Goal: Task Accomplishment & Management: Manage account settings

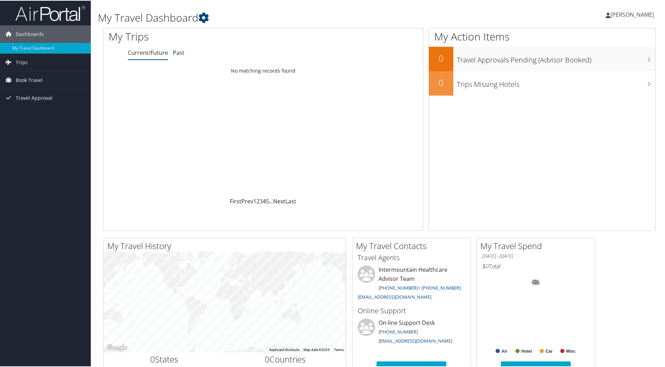
click at [259, 199] on link "3" at bounding box center [260, 201] width 3 height 8
click at [19, 59] on span "Trips" at bounding box center [22, 61] width 12 height 17
click at [207, 118] on div "Loading... No matching records found" at bounding box center [262, 130] width 319 height 133
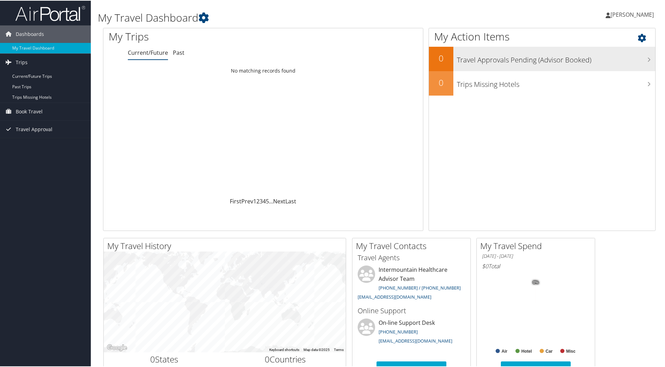
click at [643, 57] on h3 "Travel Approvals Pending (Advisor Booked)" at bounding box center [556, 57] width 198 height 13
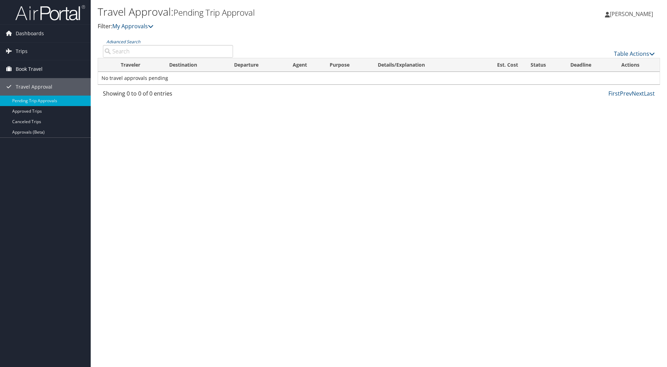
click at [16, 65] on span "Book Travel" at bounding box center [29, 68] width 27 height 17
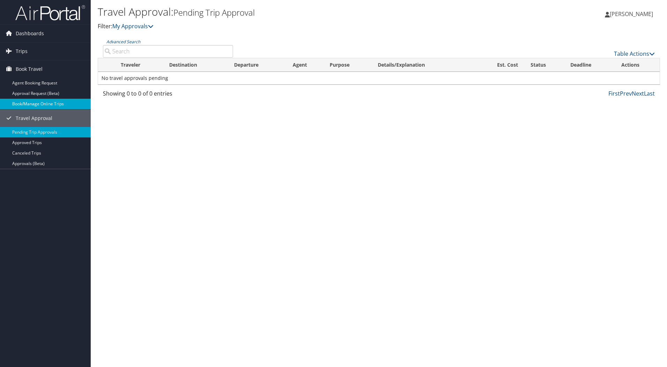
click at [49, 101] on link "Book/Manage Online Trips" at bounding box center [45, 104] width 91 height 10
click at [26, 34] on span "Dashboards" at bounding box center [30, 33] width 28 height 17
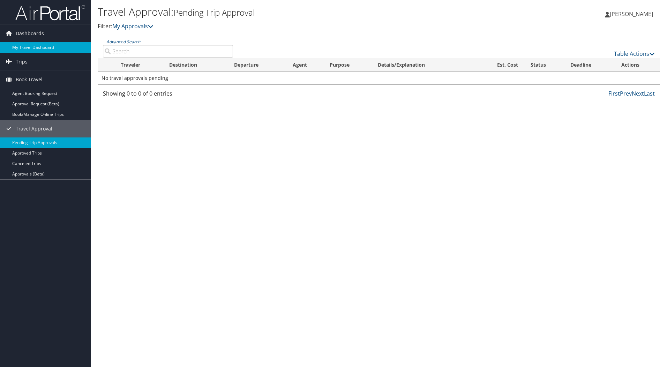
click at [23, 43] on link "My Travel Dashboard" at bounding box center [45, 47] width 91 height 10
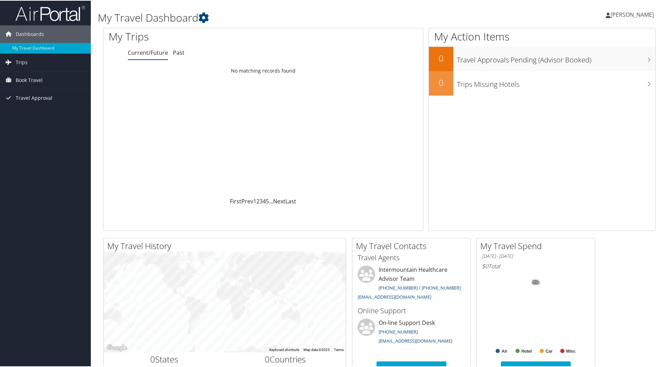
click at [610, 14] on icon at bounding box center [607, 15] width 5 height 6
click at [581, 111] on link "Sign Out" at bounding box center [613, 114] width 78 height 12
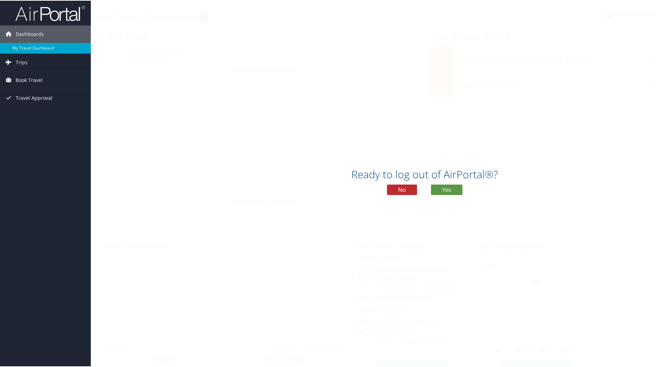
click at [454, 195] on div "Ready to log out of AirPortal®? No Yes" at bounding box center [424, 183] width 667 height 36
click at [447, 187] on button "Yes" at bounding box center [446, 189] width 31 height 10
